Goal: Find specific page/section: Find specific page/section

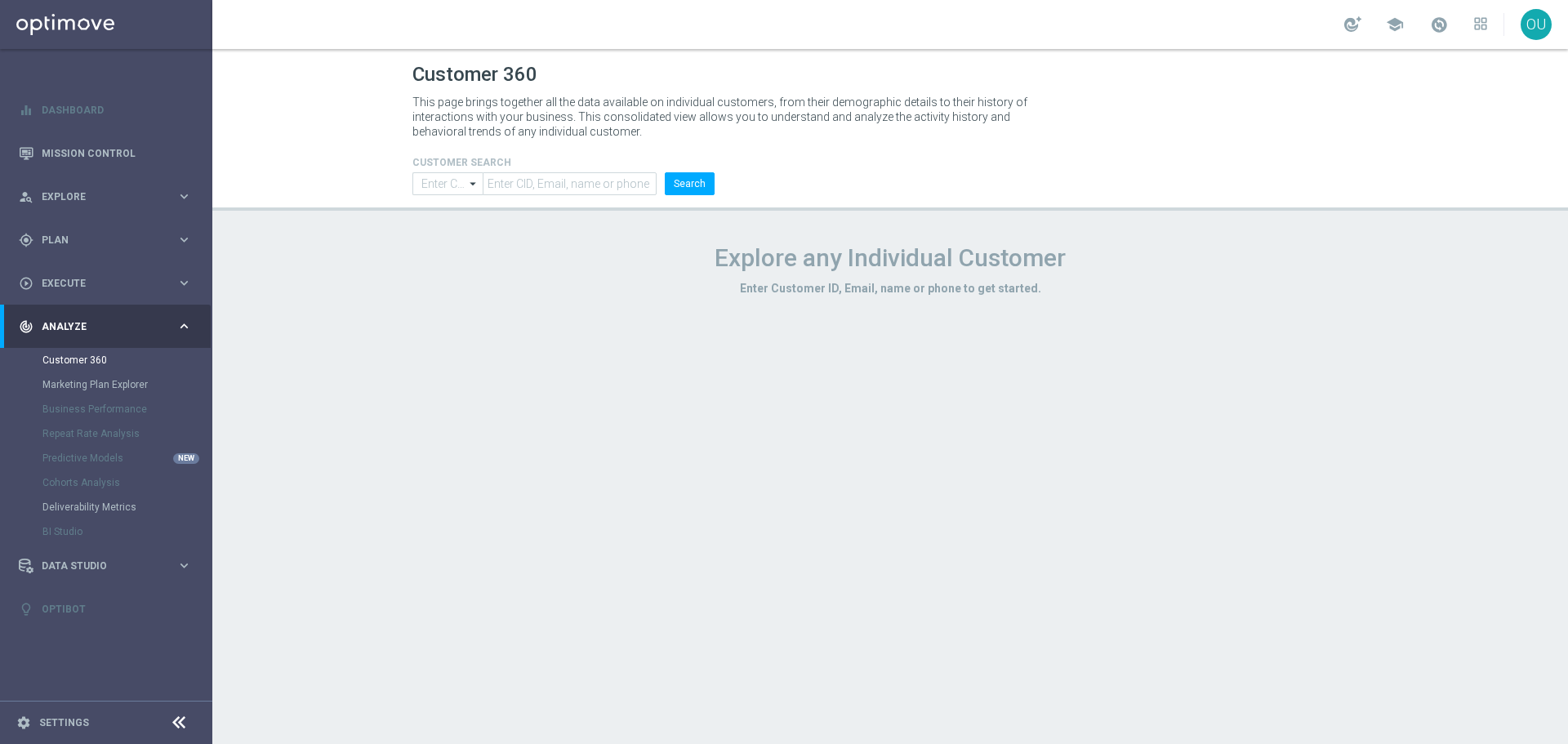
type input "Contains"
click at [549, 190] on input "text" at bounding box center [570, 184] width 174 height 23
paste input "1227001"
type input "1227001"
click at [699, 191] on button "Search" at bounding box center [689, 184] width 50 height 23
